Goal: Navigation & Orientation: Understand site structure

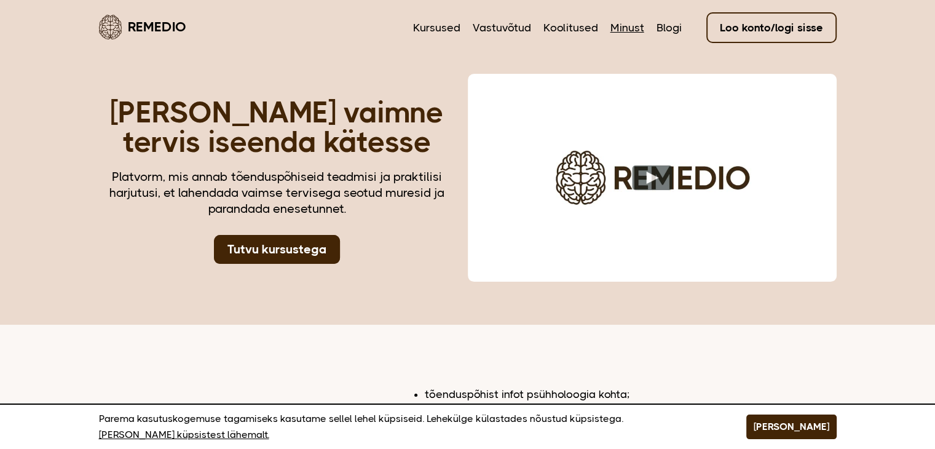
click at [626, 26] on link "Minust" at bounding box center [627, 28] width 34 height 16
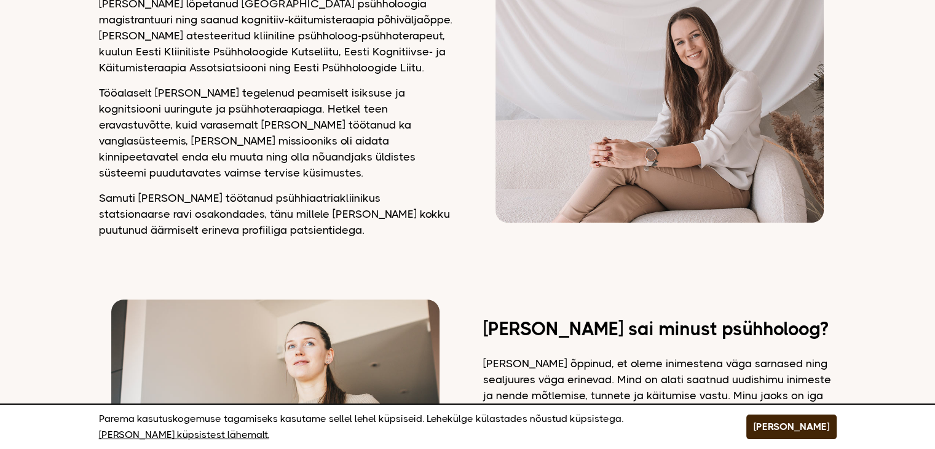
scroll to position [307, 0]
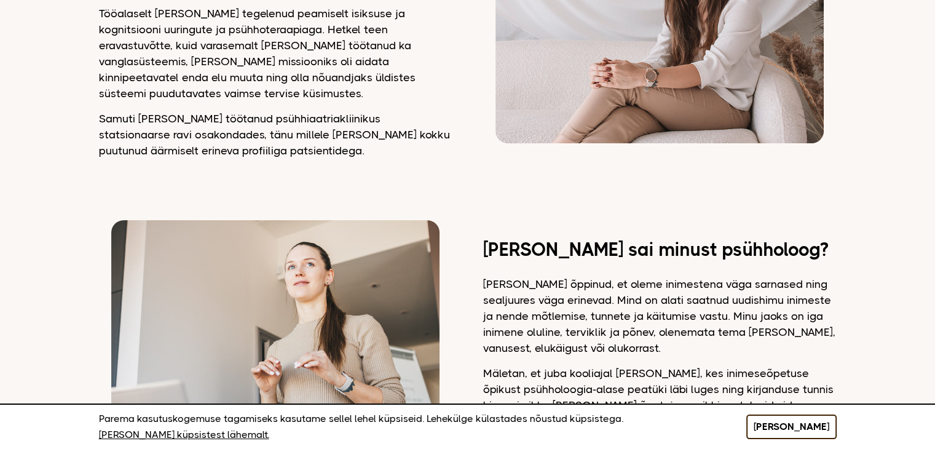
click at [819, 426] on button "[PERSON_NAME]" at bounding box center [791, 426] width 90 height 25
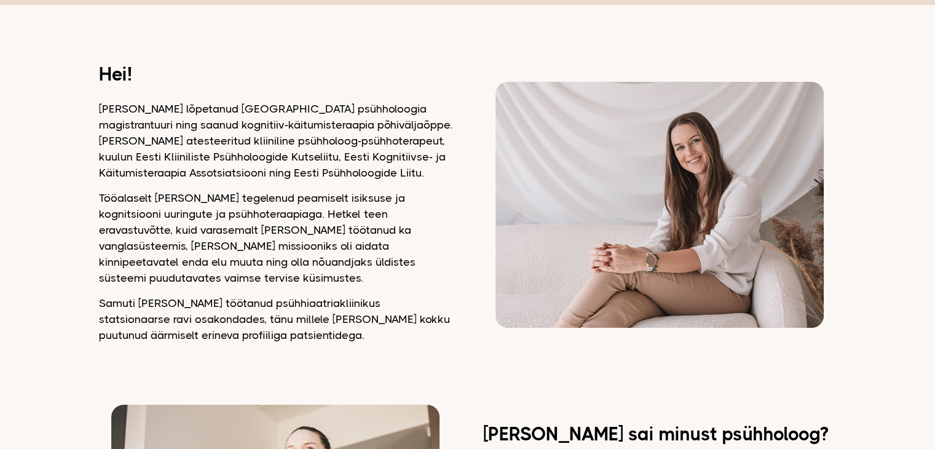
scroll to position [0, 0]
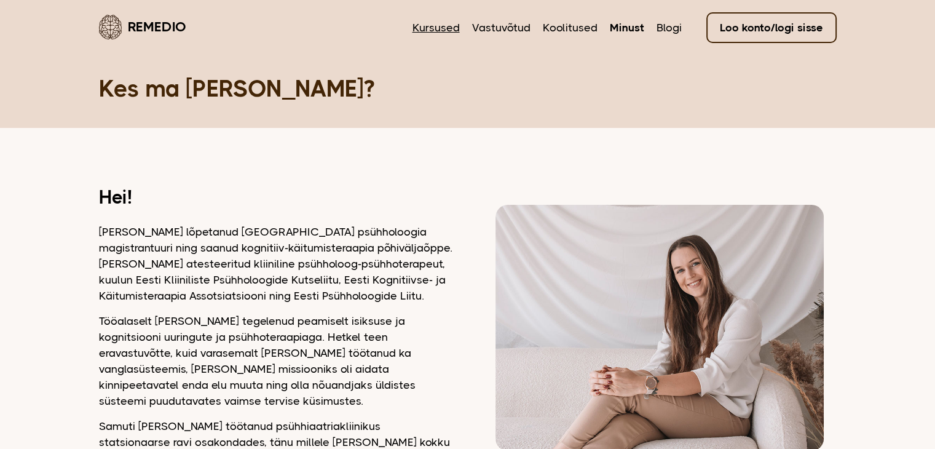
click at [445, 30] on link "Kursused" at bounding box center [435, 28] width 47 height 16
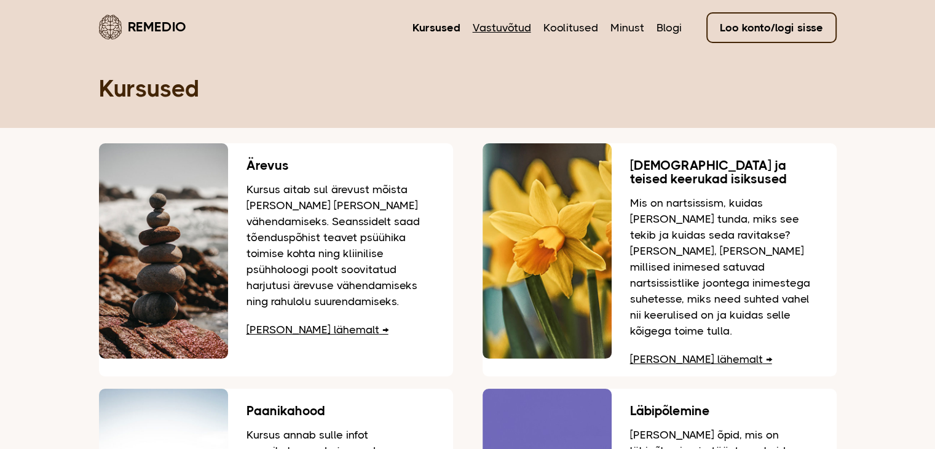
click at [497, 23] on link "Vastuvõtud" at bounding box center [502, 28] width 58 height 16
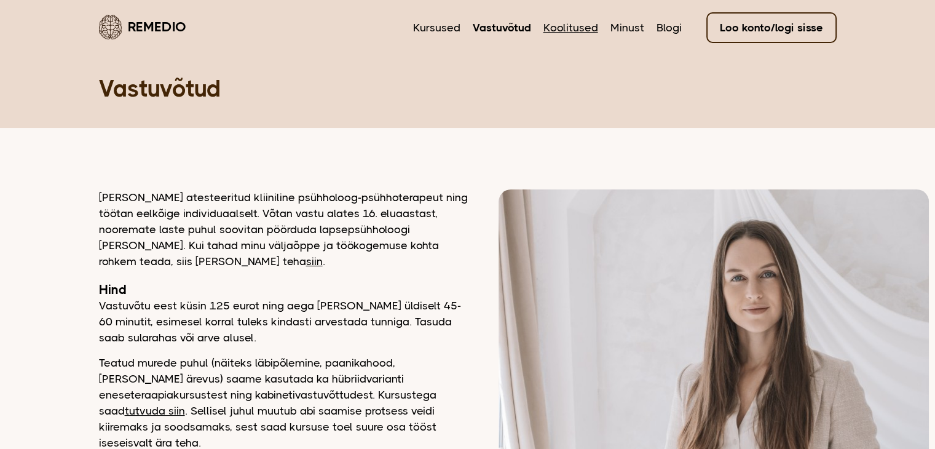
click at [566, 30] on link "Koolitused" at bounding box center [570, 28] width 55 height 16
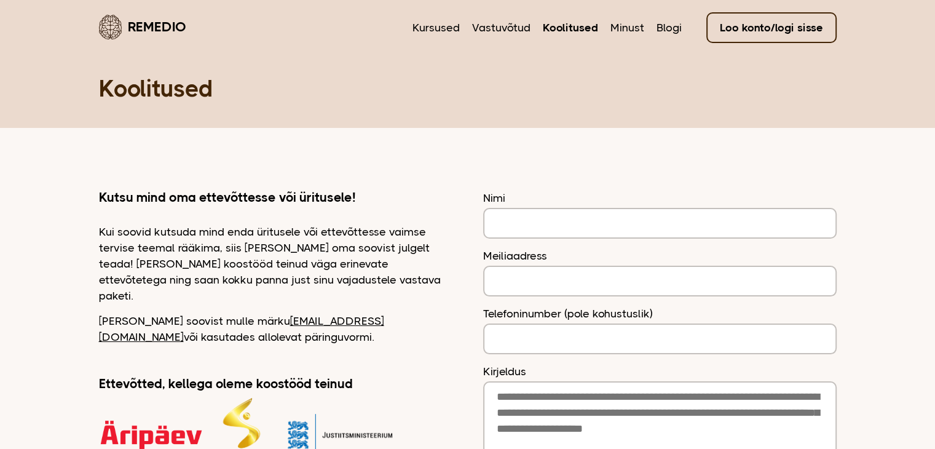
click at [628, 23] on link "Minust" at bounding box center [627, 28] width 34 height 16
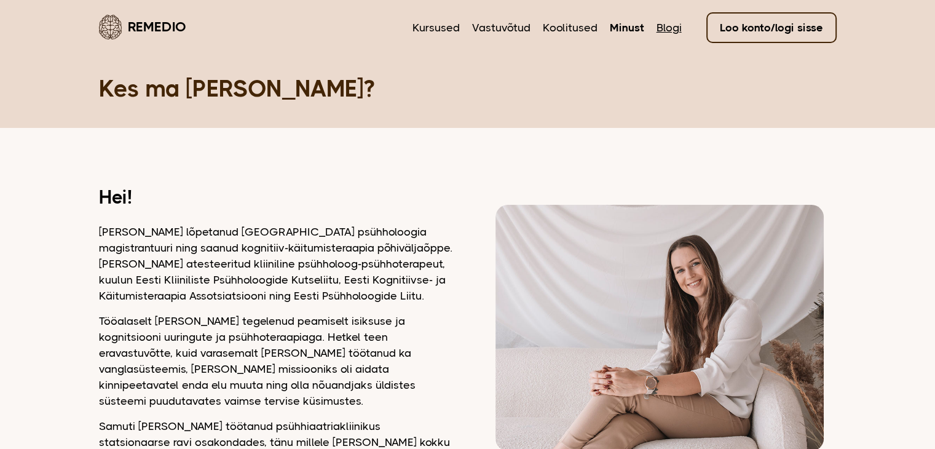
click at [669, 23] on link "Blogi" at bounding box center [669, 28] width 25 height 16
